Goal: Navigation & Orientation: Find specific page/section

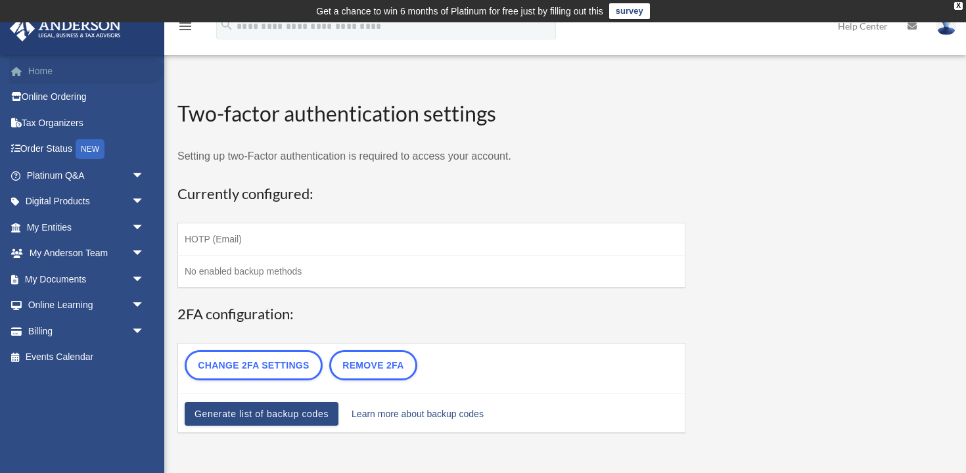
click at [36, 75] on link "Home" at bounding box center [86, 71] width 155 height 26
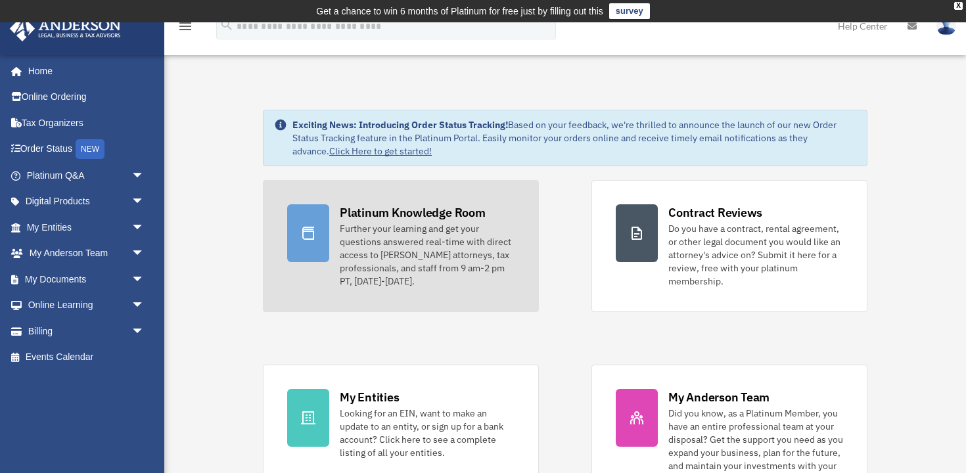
click at [426, 213] on div "Platinum Knowledge Room" at bounding box center [413, 212] width 146 height 16
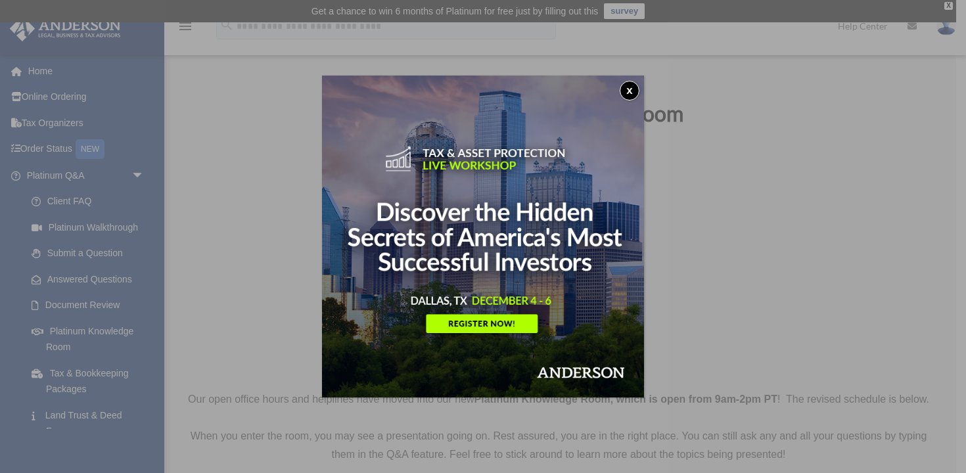
click at [629, 91] on button "x" at bounding box center [630, 91] width 20 height 20
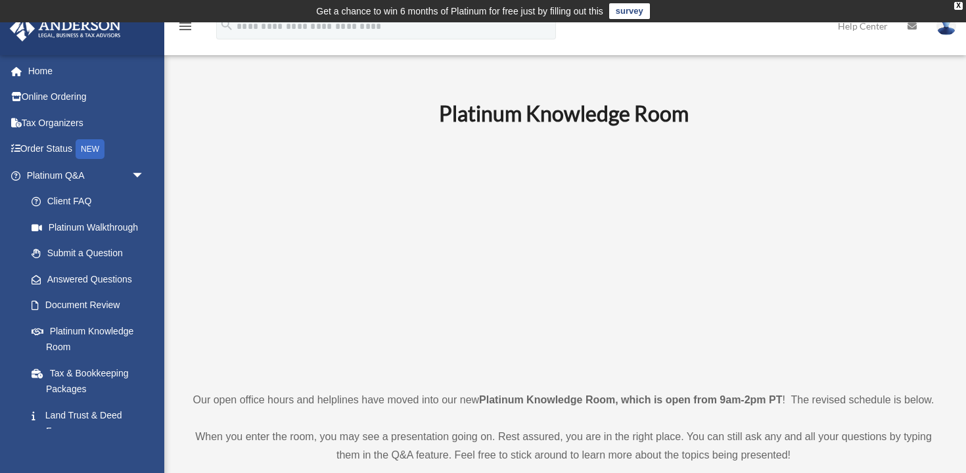
click at [187, 26] on icon "menu" at bounding box center [186, 26] width 16 height 16
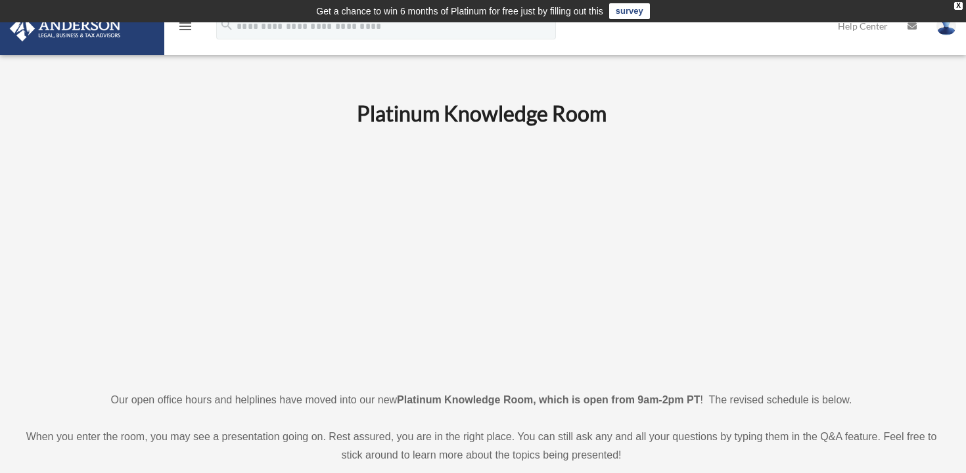
click at [187, 26] on icon "menu" at bounding box center [186, 26] width 16 height 16
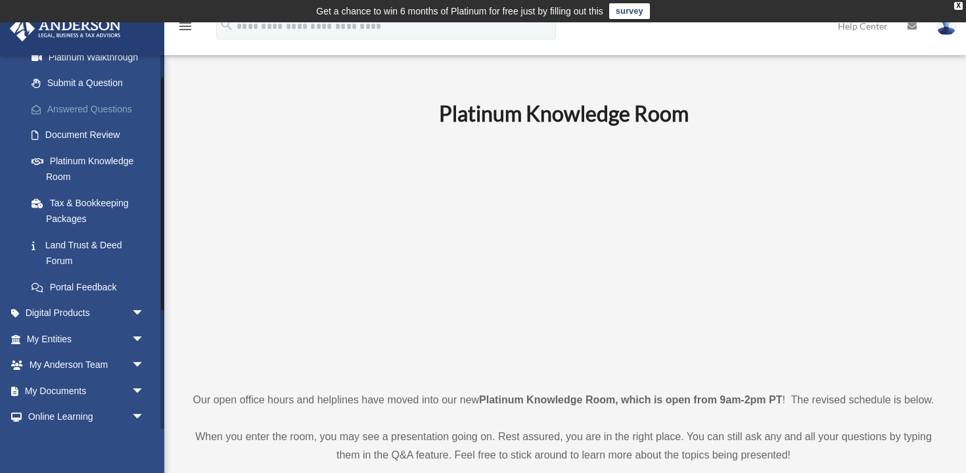
scroll to position [226, 0]
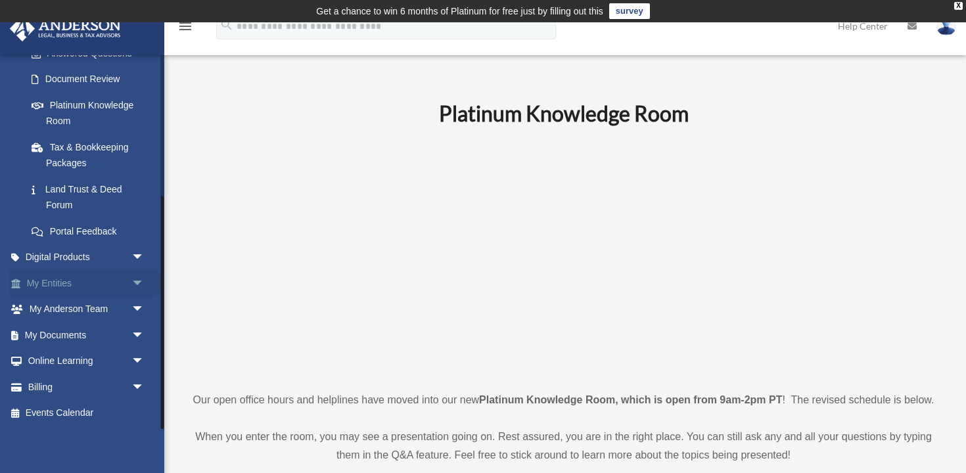
click at [66, 281] on link "My Entities arrow_drop_down" at bounding box center [86, 283] width 155 height 26
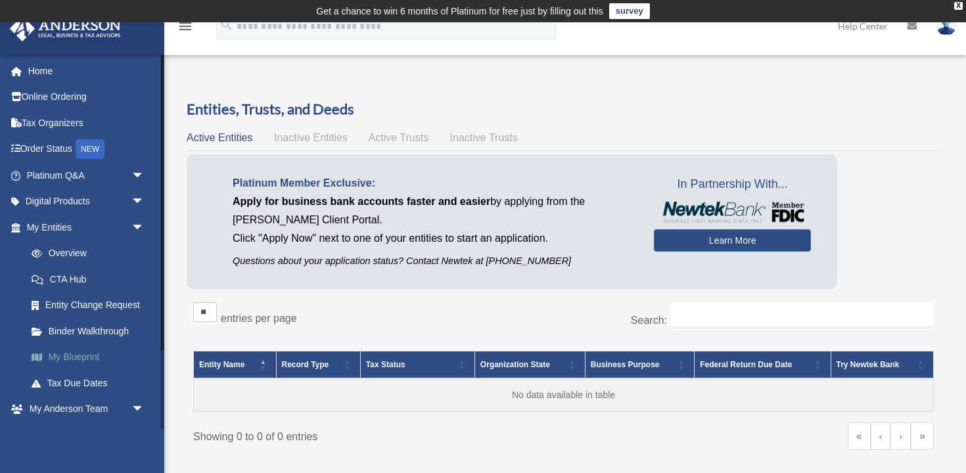
click at [74, 357] on link "My Blueprint" at bounding box center [91, 358] width 146 height 26
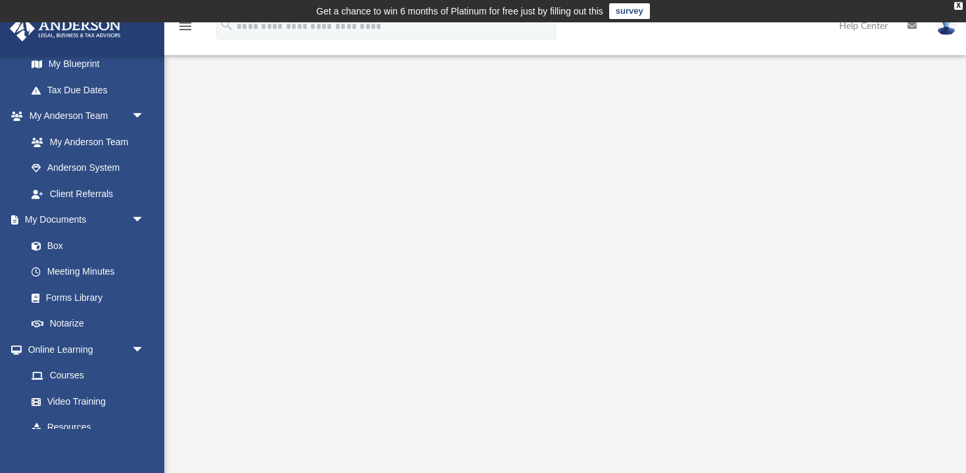
drag, startPoint x: 91, startPoint y: 339, endPoint x: 888, endPoint y: 1, distance: 865.0
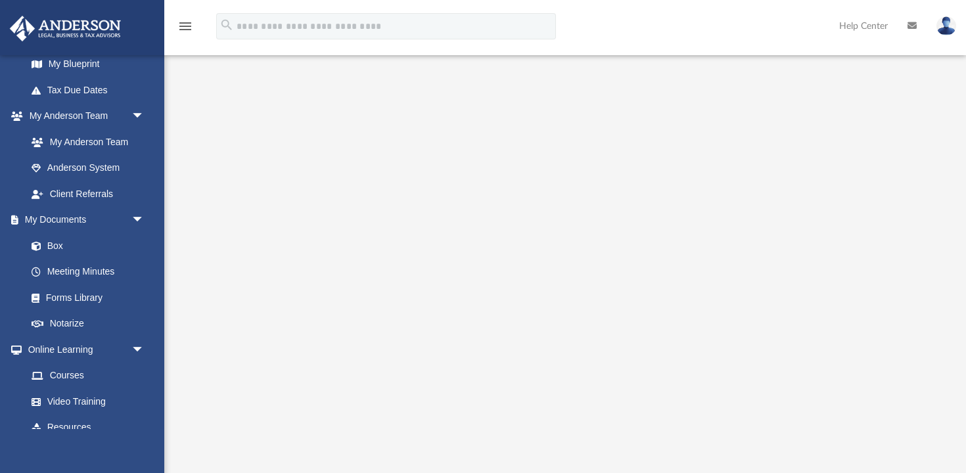
scroll to position [83, 0]
